Goal: Task Accomplishment & Management: Complete application form

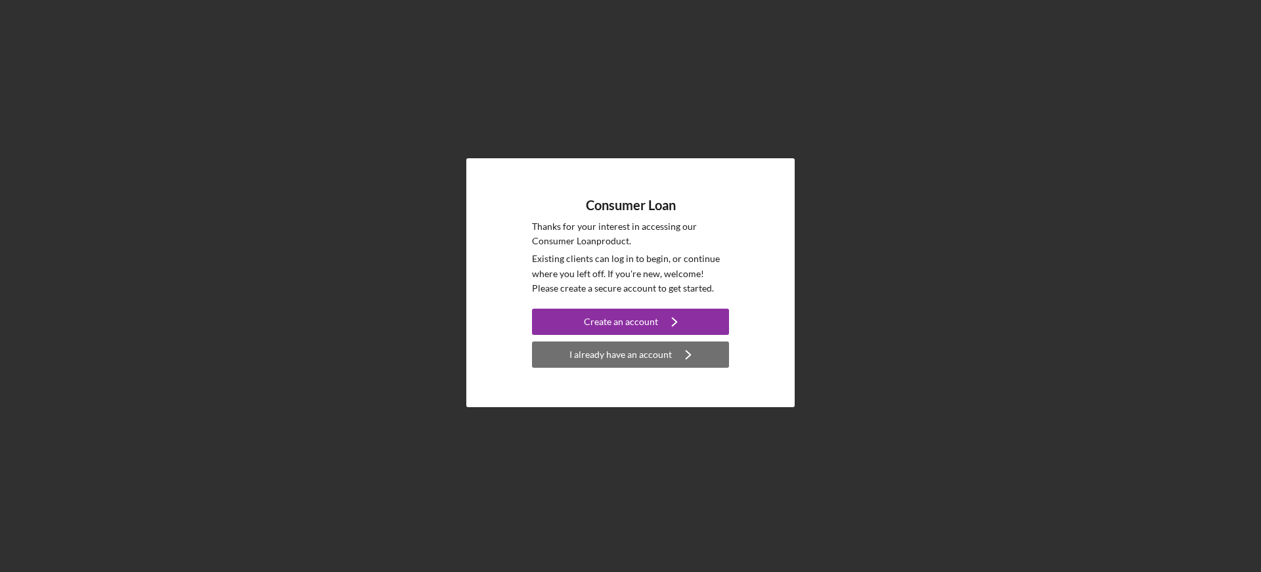
click at [658, 355] on div "I already have an account" at bounding box center [620, 354] width 102 height 26
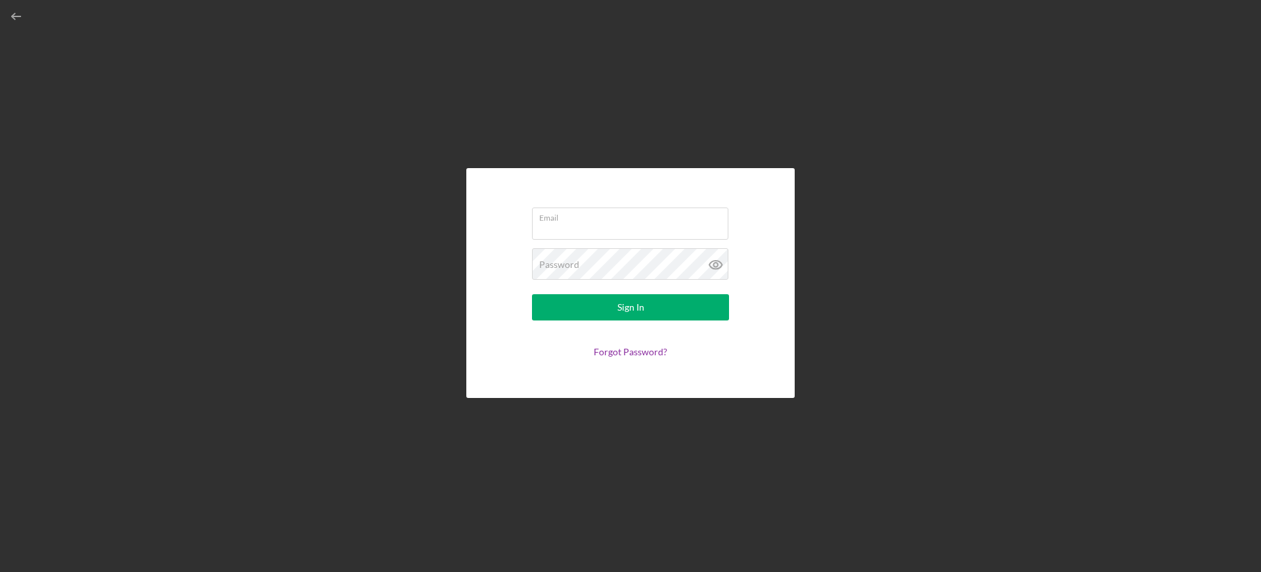
type input "[EMAIL_ADDRESS][DOMAIN_NAME]"
click at [633, 224] on input "[EMAIL_ADDRESS][DOMAIN_NAME]" at bounding box center [630, 223] width 196 height 32
click at [487, 325] on div "Email [EMAIL_ADDRESS][DOMAIN_NAME] Password Sign In Forgot Password?" at bounding box center [630, 283] width 328 height 230
click at [610, 311] on button "Sign In" at bounding box center [630, 307] width 197 height 26
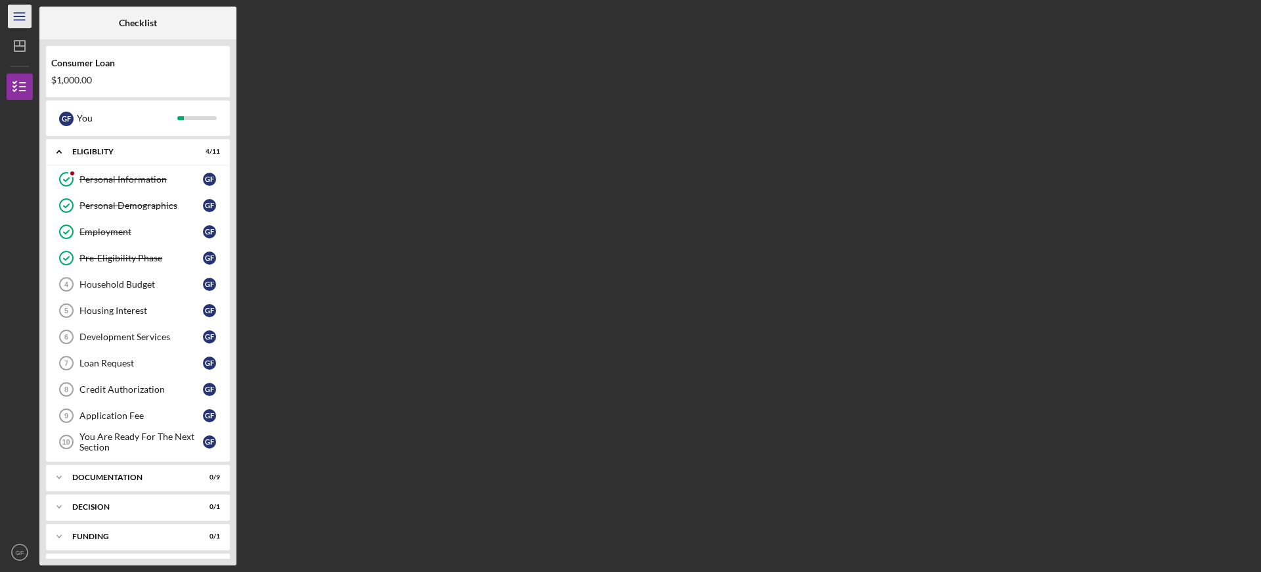
click at [18, 19] on icon "Icon/Menu" at bounding box center [20, 17] width 30 height 30
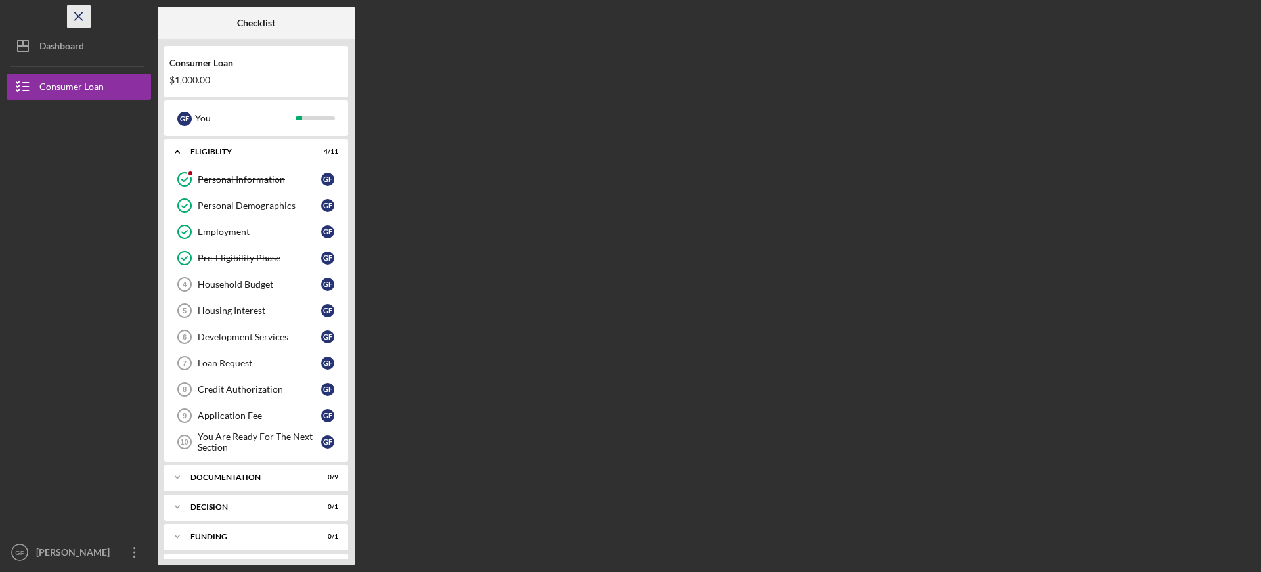
click at [77, 18] on icon "Icon/Menu Close" at bounding box center [79, 17] width 30 height 30
